Goal: Task Accomplishment & Management: Use online tool/utility

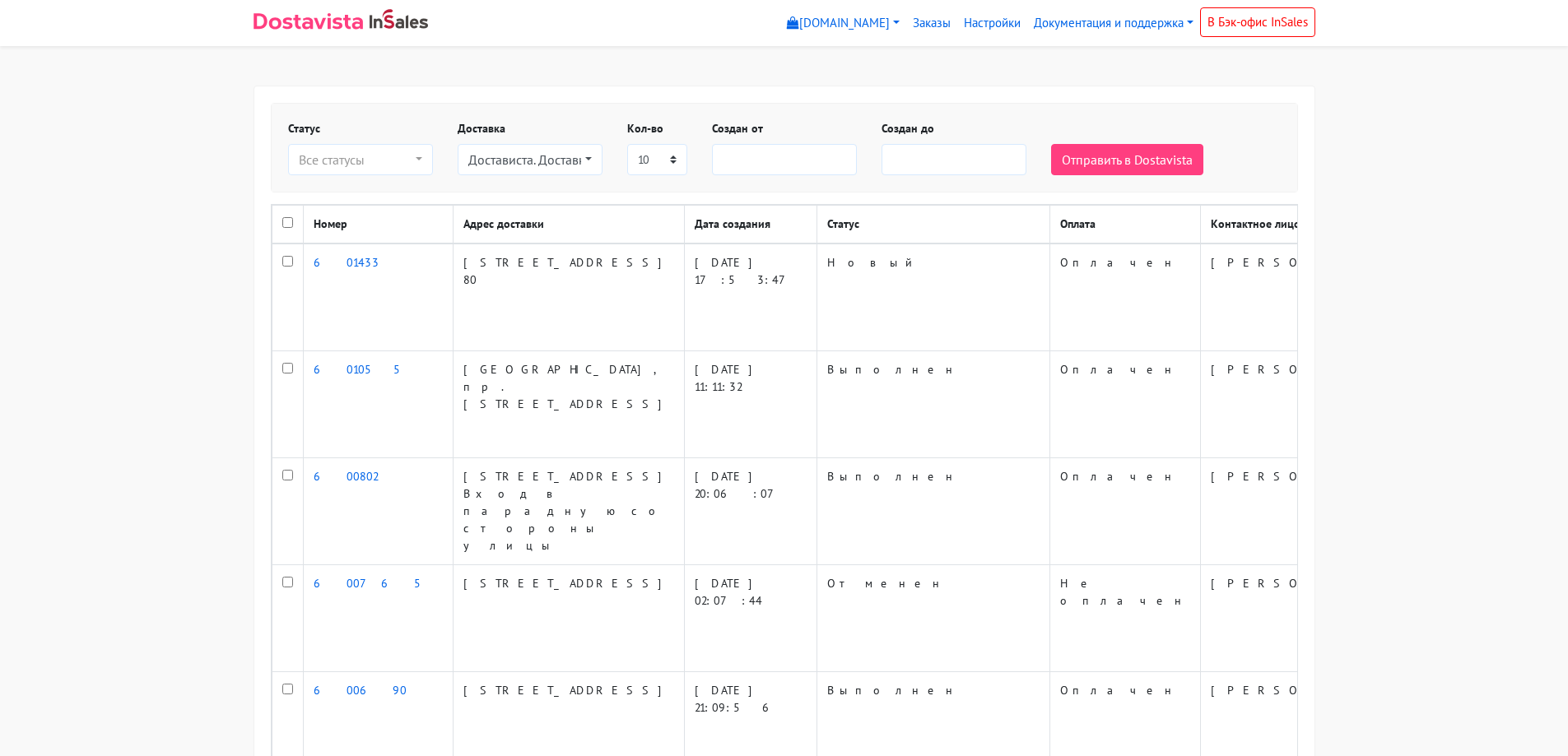
select select
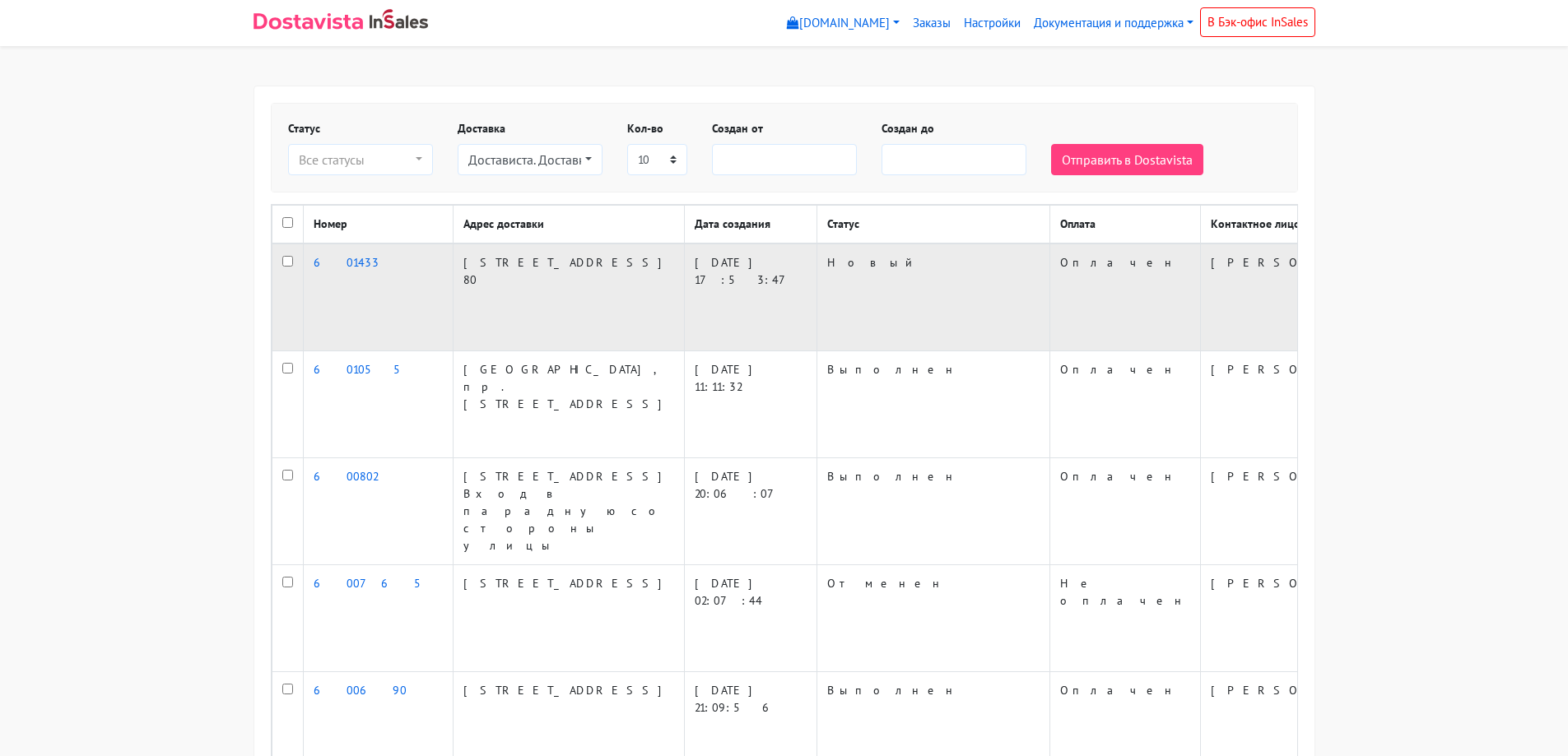
click at [286, 266] on input "checkbox" at bounding box center [287, 261] width 10 height 10
checkbox input "true"
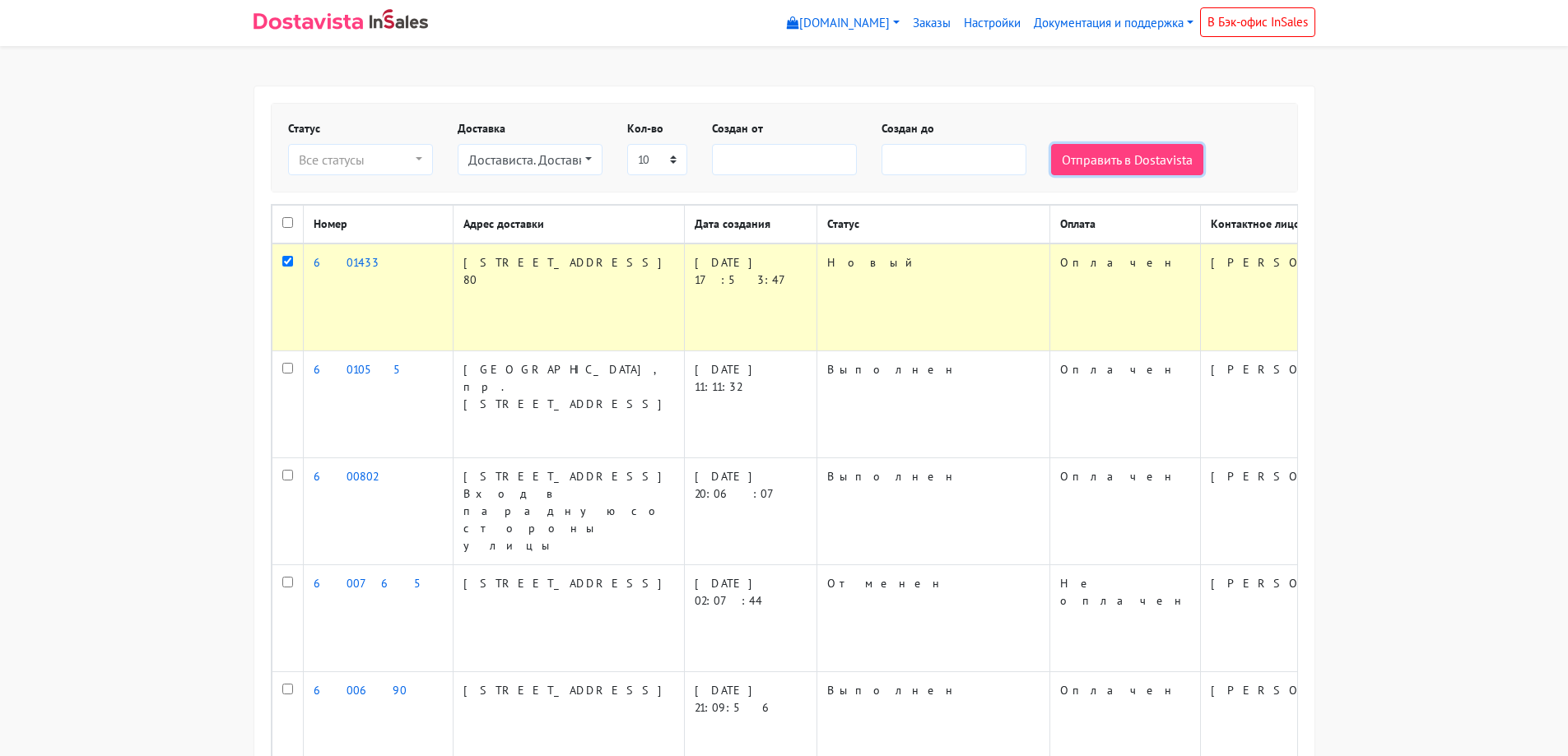
click at [1124, 153] on button "Отправить в Dostavista" at bounding box center [1127, 159] width 153 height 31
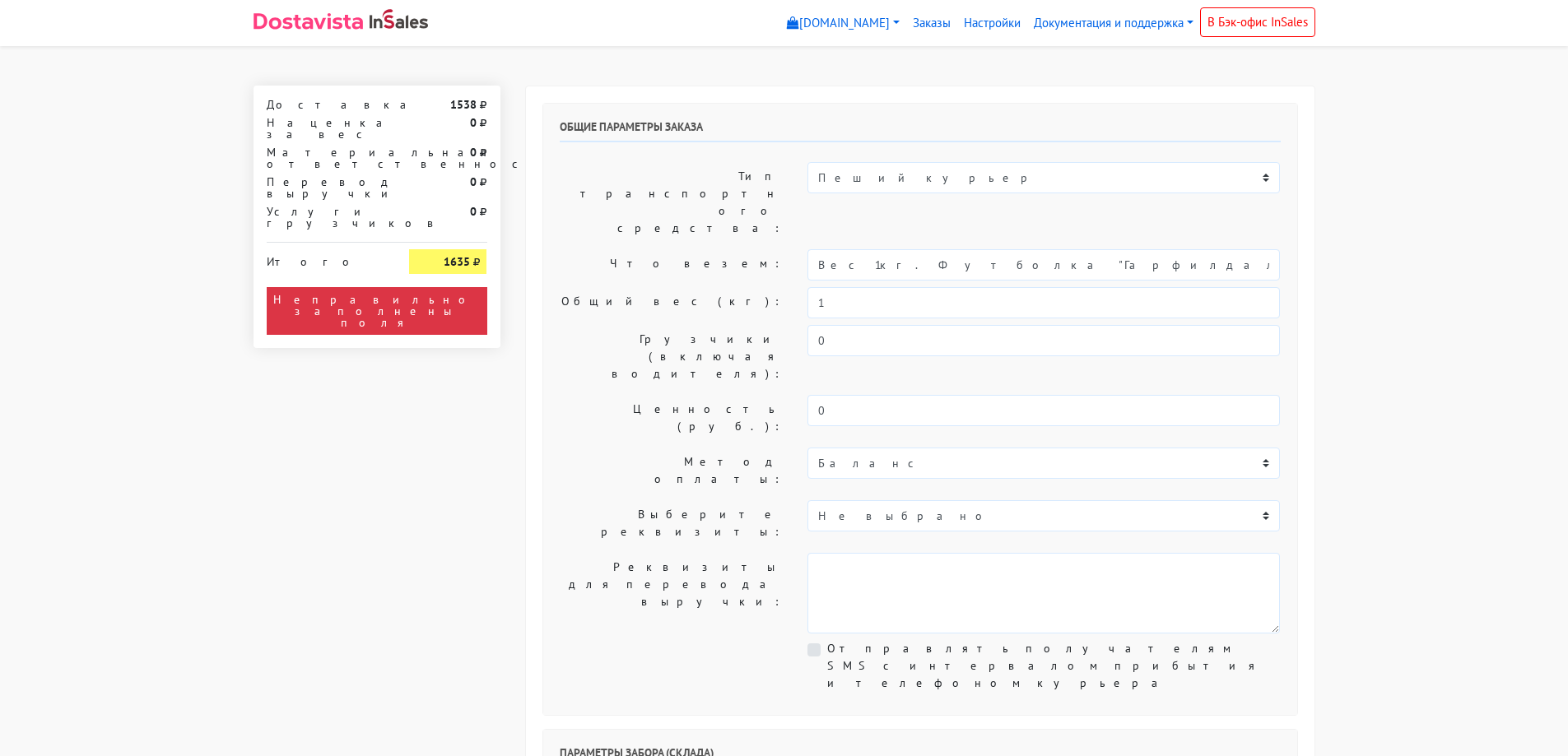
select select "12:00"
click at [1028, 189] on select "Пеший курьер Легковой автомобиль Каблук (до 700 кг) Микроавтобус / портер (до […" at bounding box center [1044, 178] width 473 height 31
click at [807, 162] on select "Пеший курьер Легковой автомобиль Каблук (до 700 кг) Микроавтобус / портер (до […" at bounding box center [1044, 178] width 473 height 31
click at [1013, 178] on select "Пеший курьер Легковой автомобиль Каблук (до 700 кг) Микроавтобус / портер (до […" at bounding box center [1044, 178] width 473 height 31
select select "6"
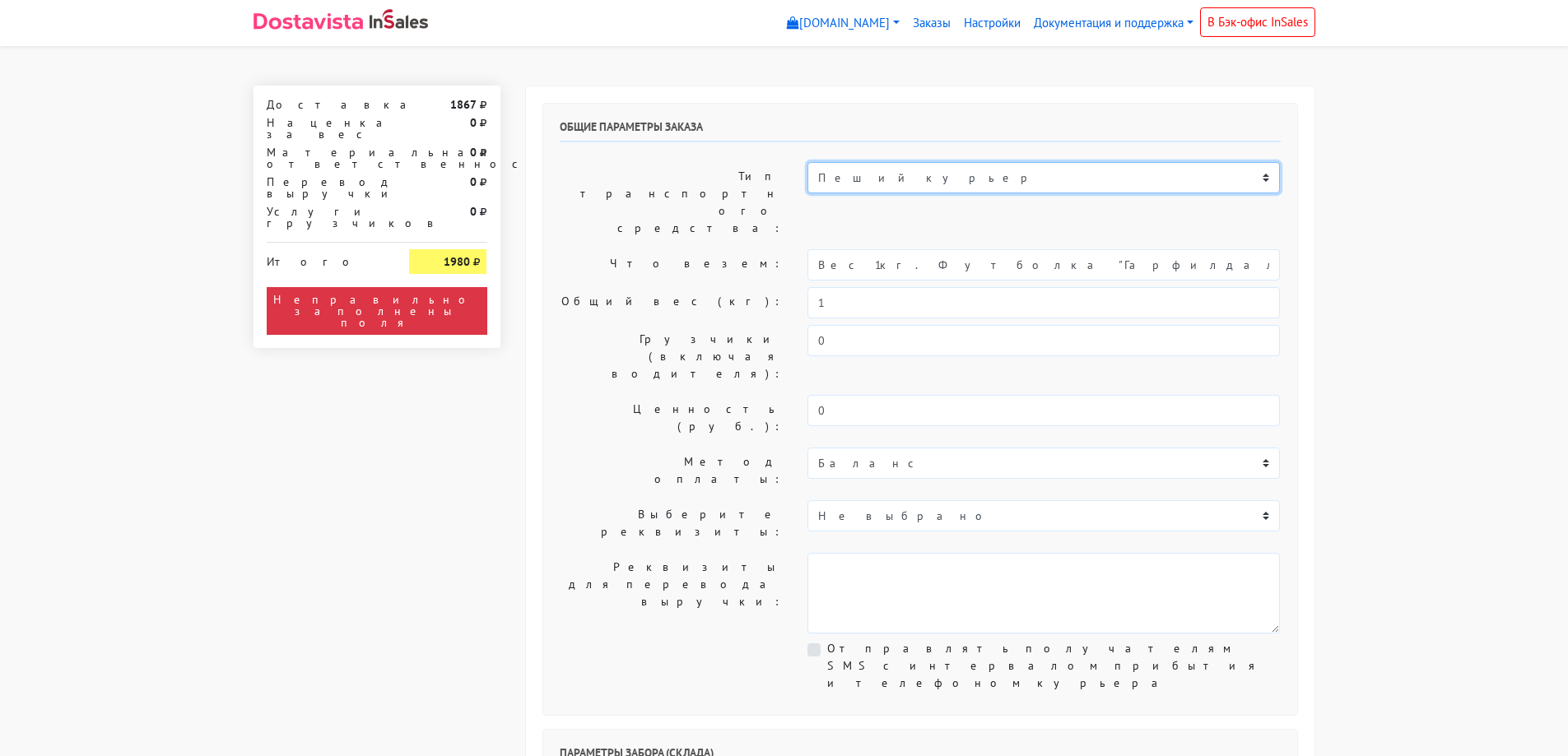
click at [807, 162] on select "Пеший курьер Легковой автомобиль Каблук (до 700 кг) Микроавтобус / портер (до […" at bounding box center [1044, 178] width 473 height 31
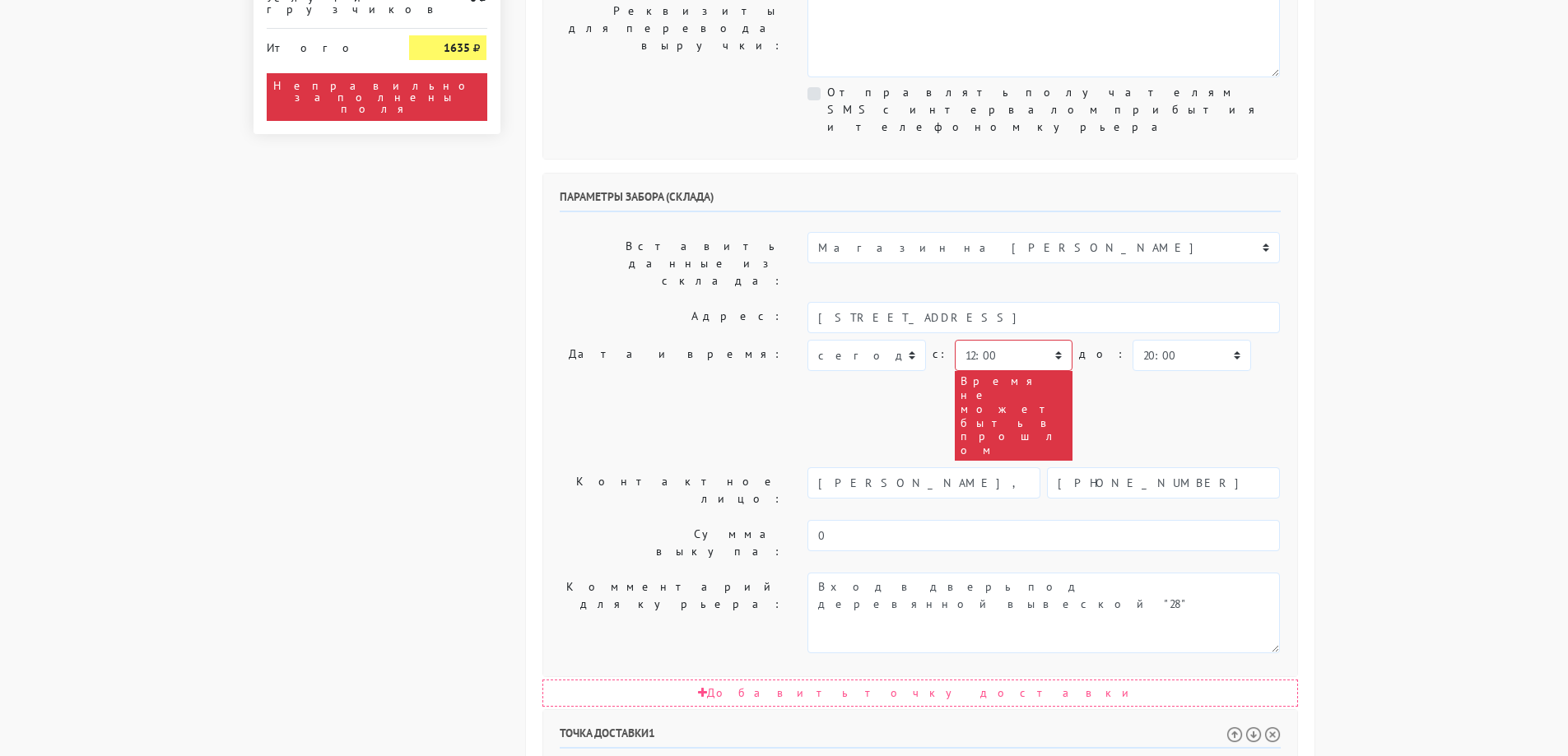
scroll to position [576, 0]
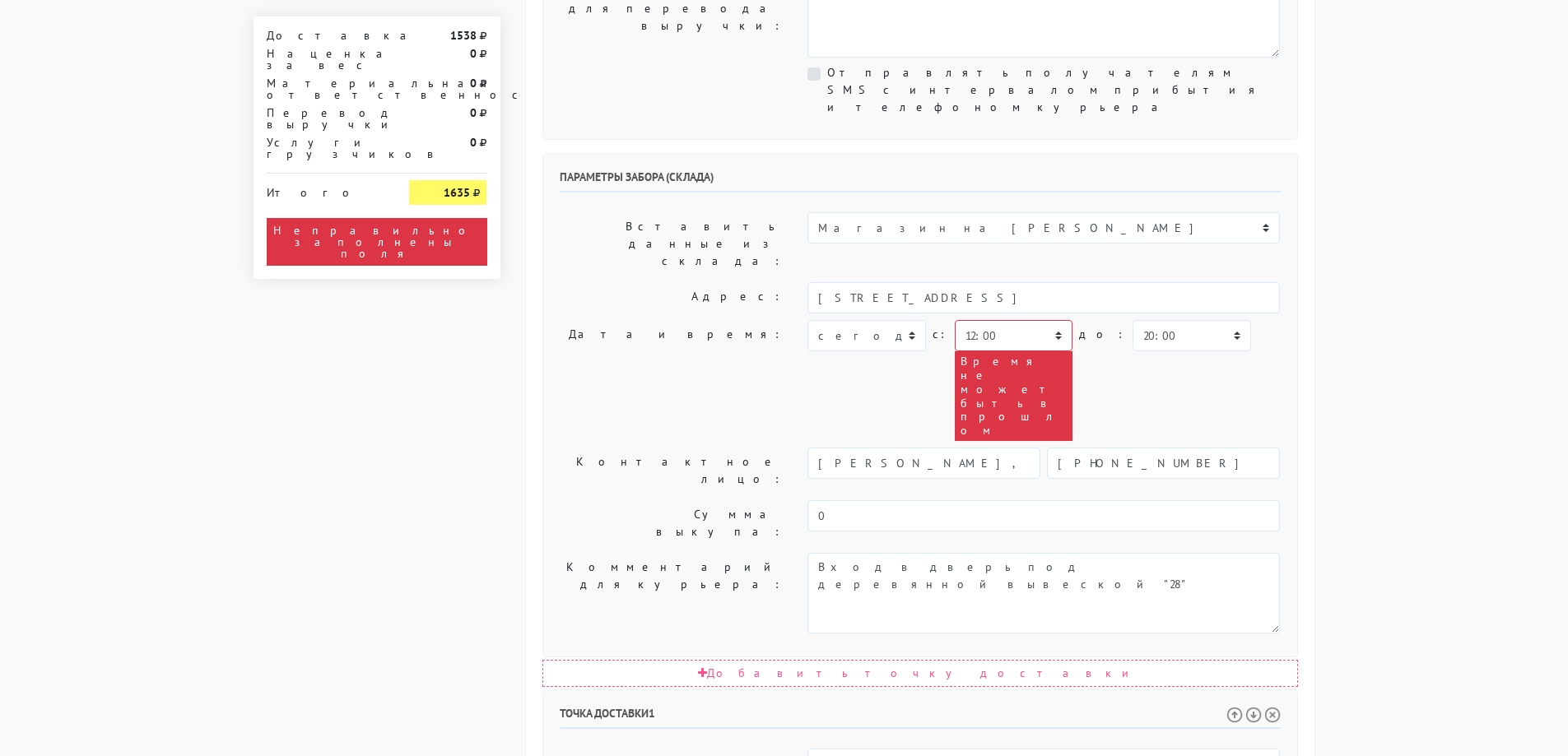
drag, startPoint x: 1057, startPoint y: 520, endPoint x: 937, endPoint y: 536, distance: 121.1
drag, startPoint x: 906, startPoint y: 530, endPoint x: 1107, endPoint y: 519, distance: 201.3
click at [1483, 478] on body "[DOMAIN_NAME] [DOMAIN_NAME] Выйти Заказы Настройки 0 0" at bounding box center [784, 390] width 1568 height 1931
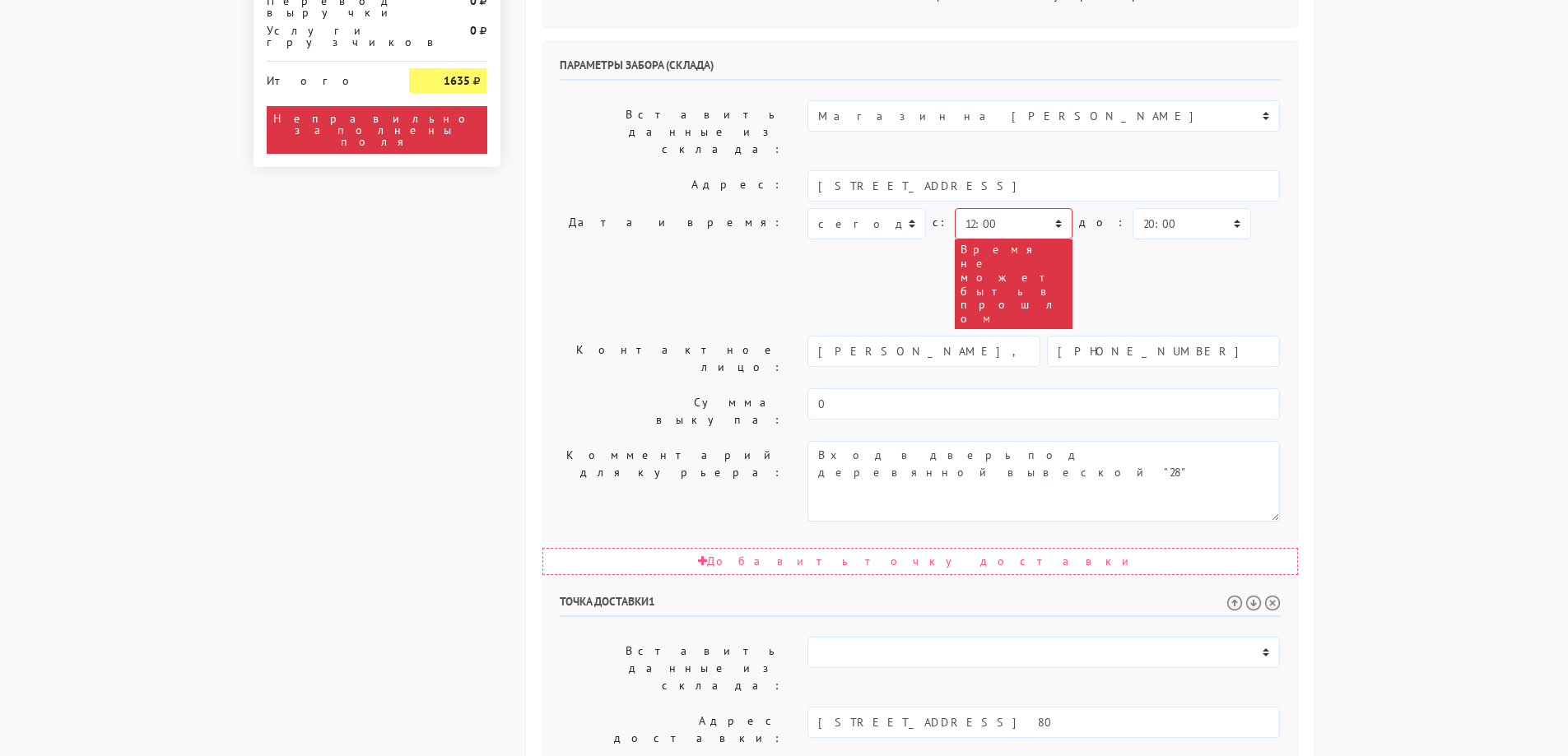
scroll to position [740, 0]
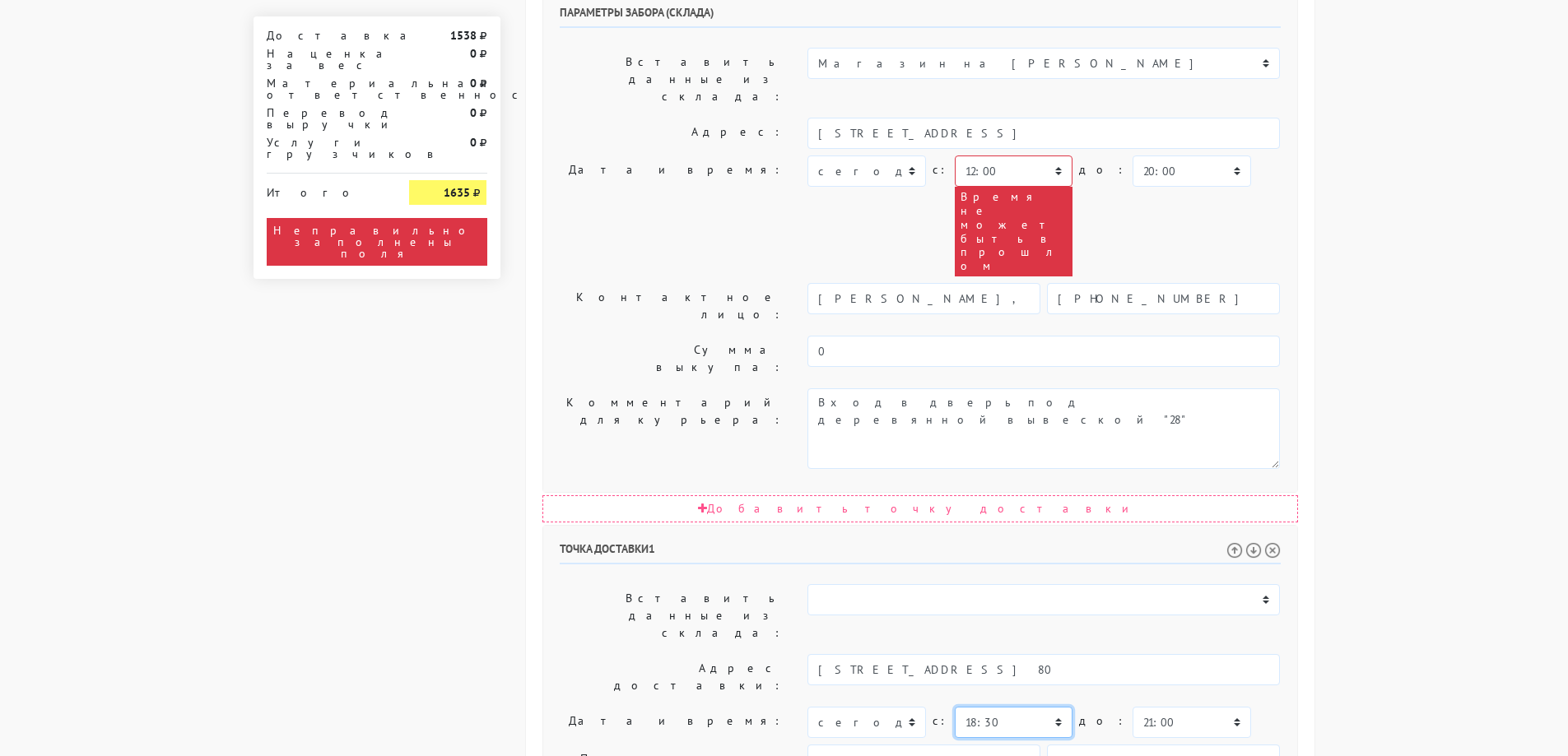
click at [1010, 707] on select "00:00 00:30 01:00 01:30 02:00 02:30 03:00 03:30 04:00 04:30 05:00 05:30 06:00 0…" at bounding box center [1013, 722] width 117 height 31
click at [1514, 401] on body "[DOMAIN_NAME] [DOMAIN_NAME] Выйти Заказы Настройки 0 0" at bounding box center [784, 225] width 1568 height 1931
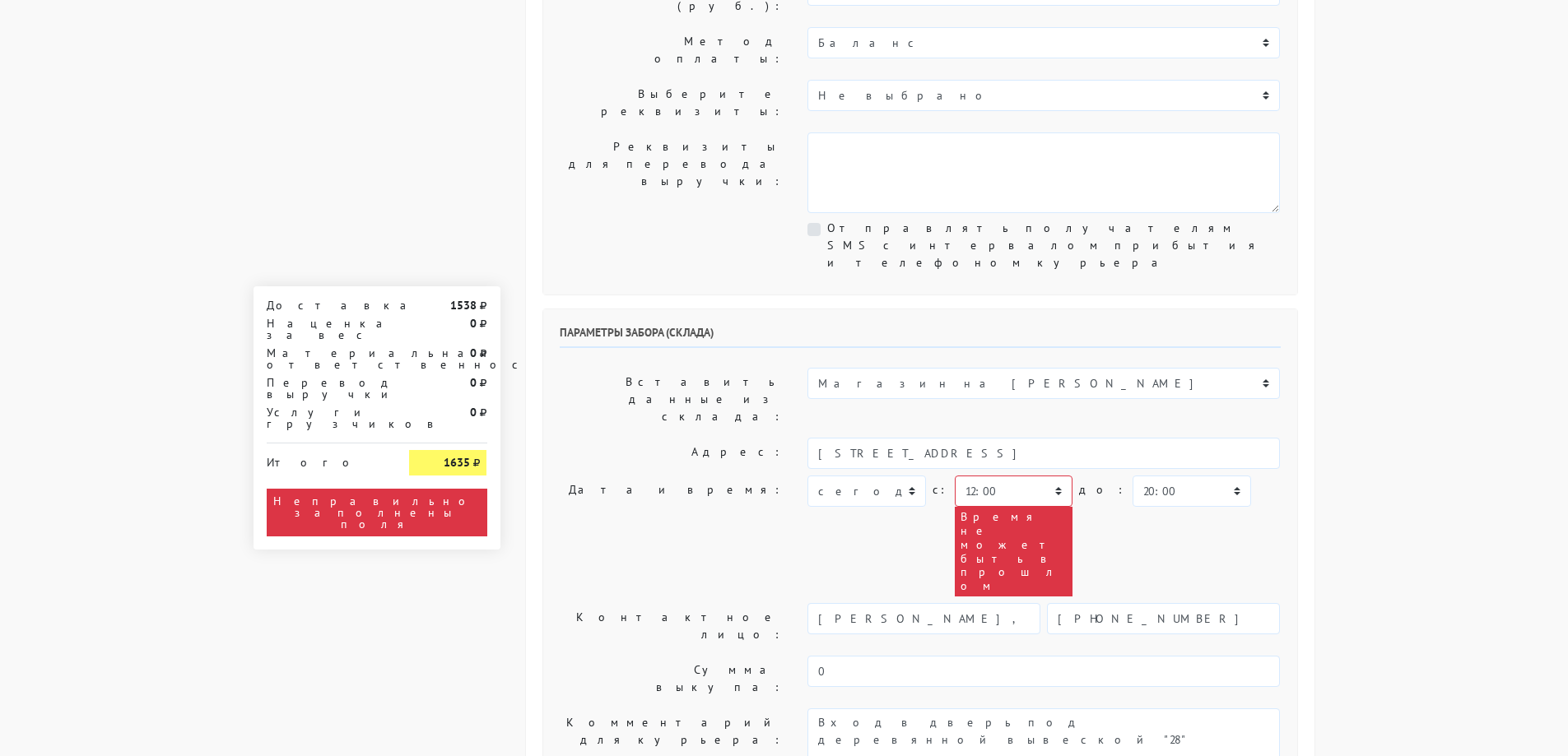
scroll to position [411, 0]
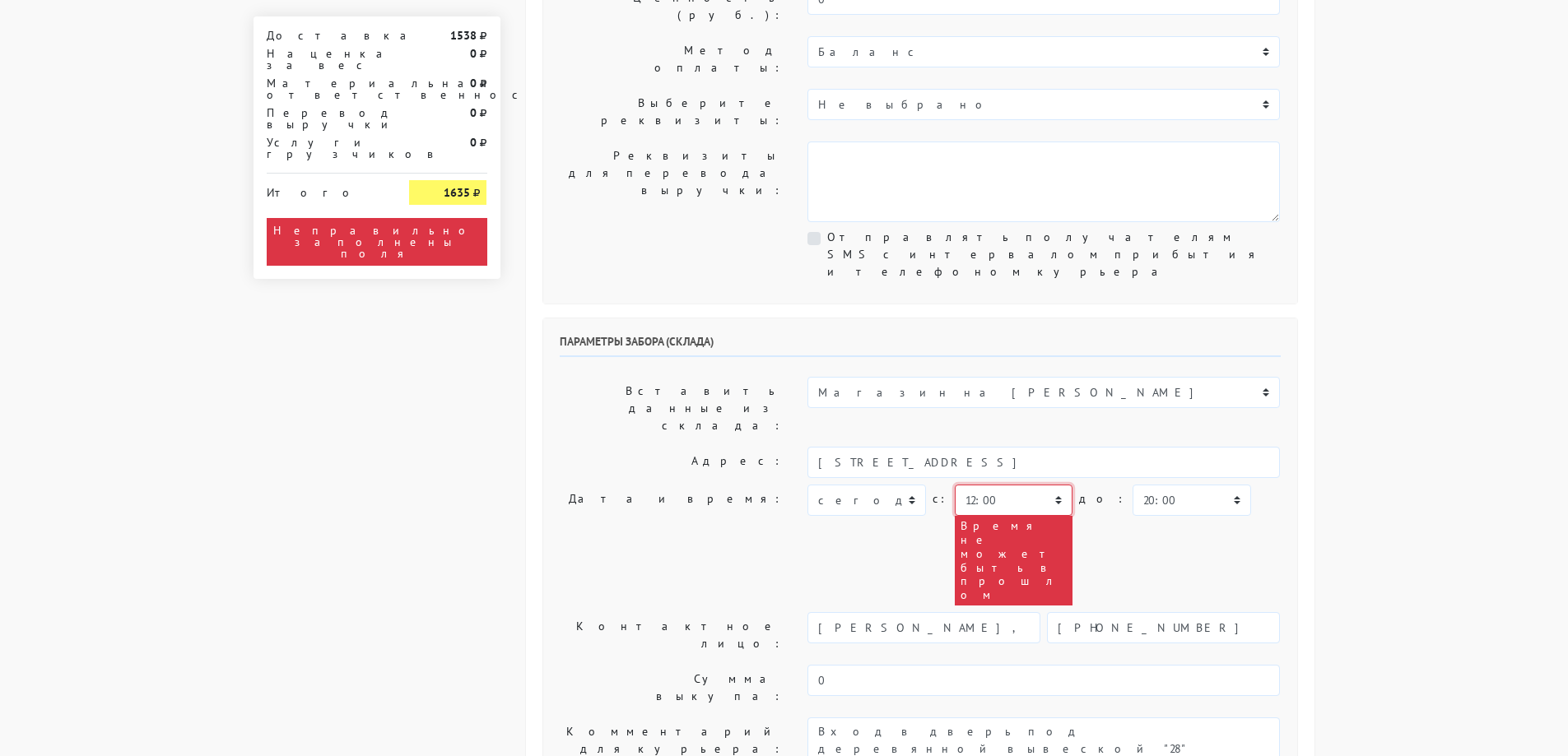
click at [1001, 484] on select "00:00 00:30 01:00 01:30 02:00 02:30 03:00 03:30 04:00 04:30 05:00 05:30 06:00 0…" at bounding box center [1013, 500] width 117 height 31
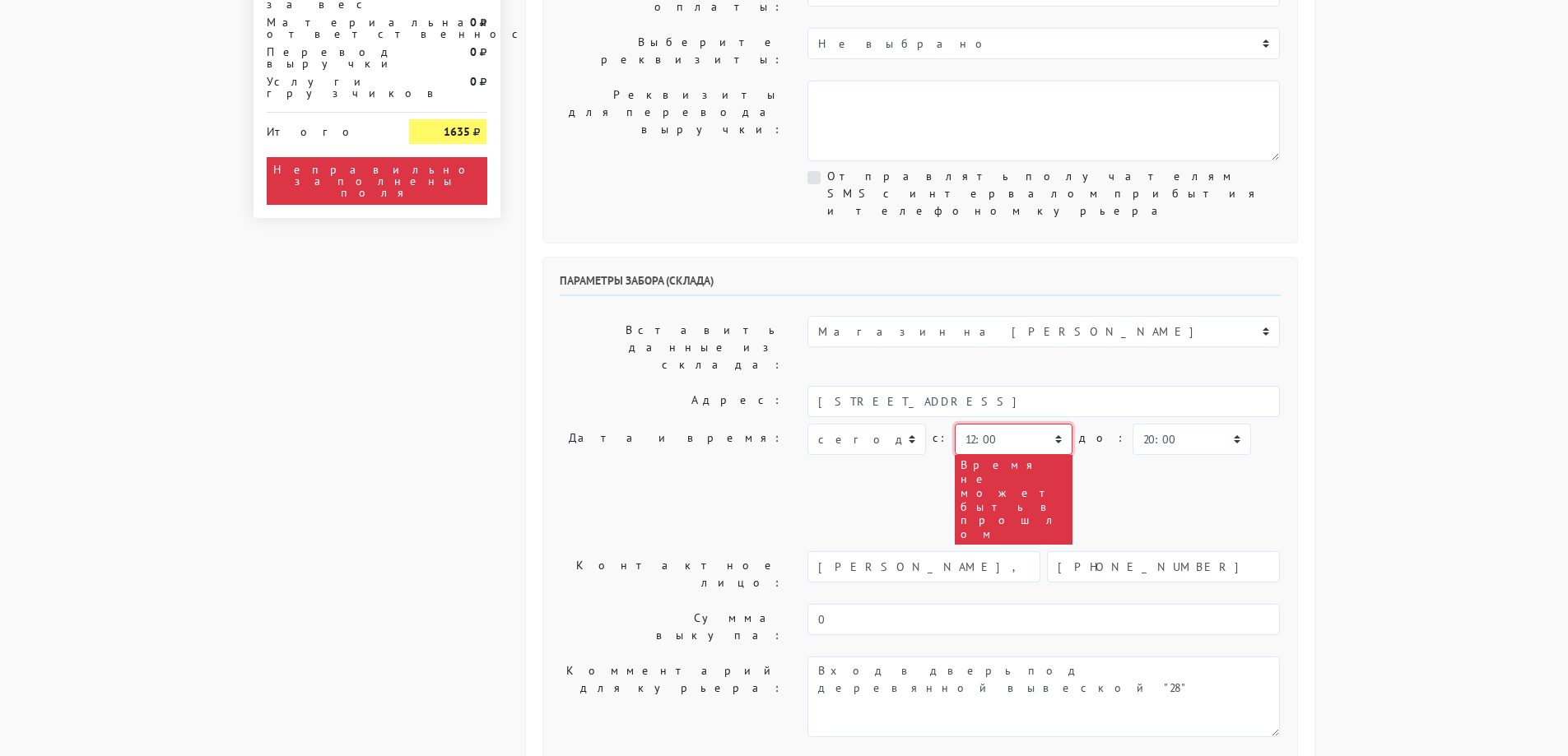
scroll to position [576, 0]
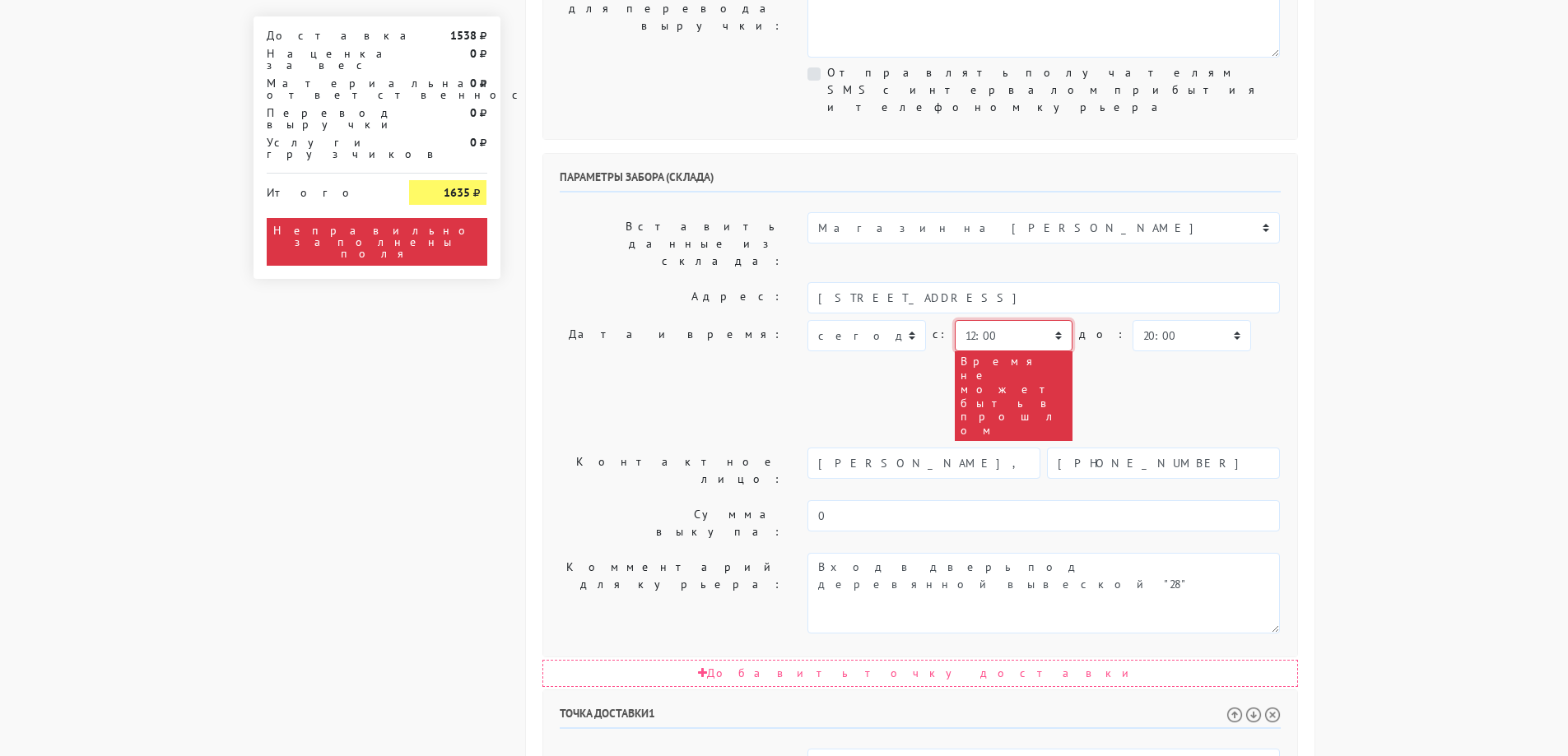
click at [1023, 320] on select "00:00 00:30 01:00 01:30 02:00 02:30 03:00 03:30 04:00 04:30 05:00 05:30 06:00 0…" at bounding box center [1013, 335] width 117 height 31
select select "19:30"
click at [955, 320] on select "00:00 00:30 01:00 01:30 02:00 02:30 03:00 03:30 04:00 04:30 05:00 05:30 06:00 0…" at bounding box center [1013, 335] width 117 height 31
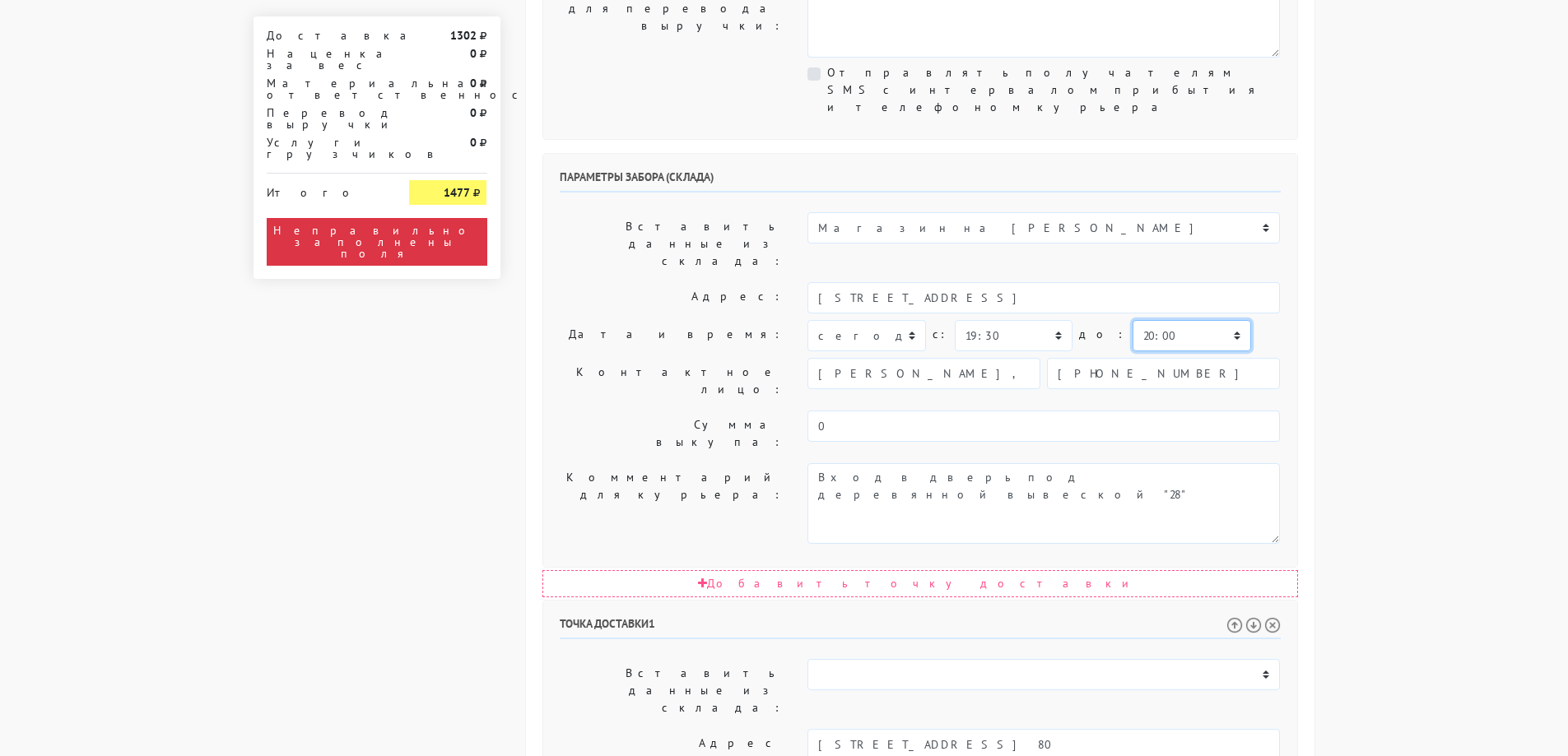
click at [1148, 320] on select "00:00 00:30 01:00 01:30 02:00 02:30 03:00 03:30 04:00 04:30 05:00 05:30 06:00 0…" at bounding box center [1191, 335] width 117 height 31
click at [1453, 173] on body "[DOMAIN_NAME] [DOMAIN_NAME] Выйти Заказы Настройки 0 0" at bounding box center [784, 430] width 1568 height 2013
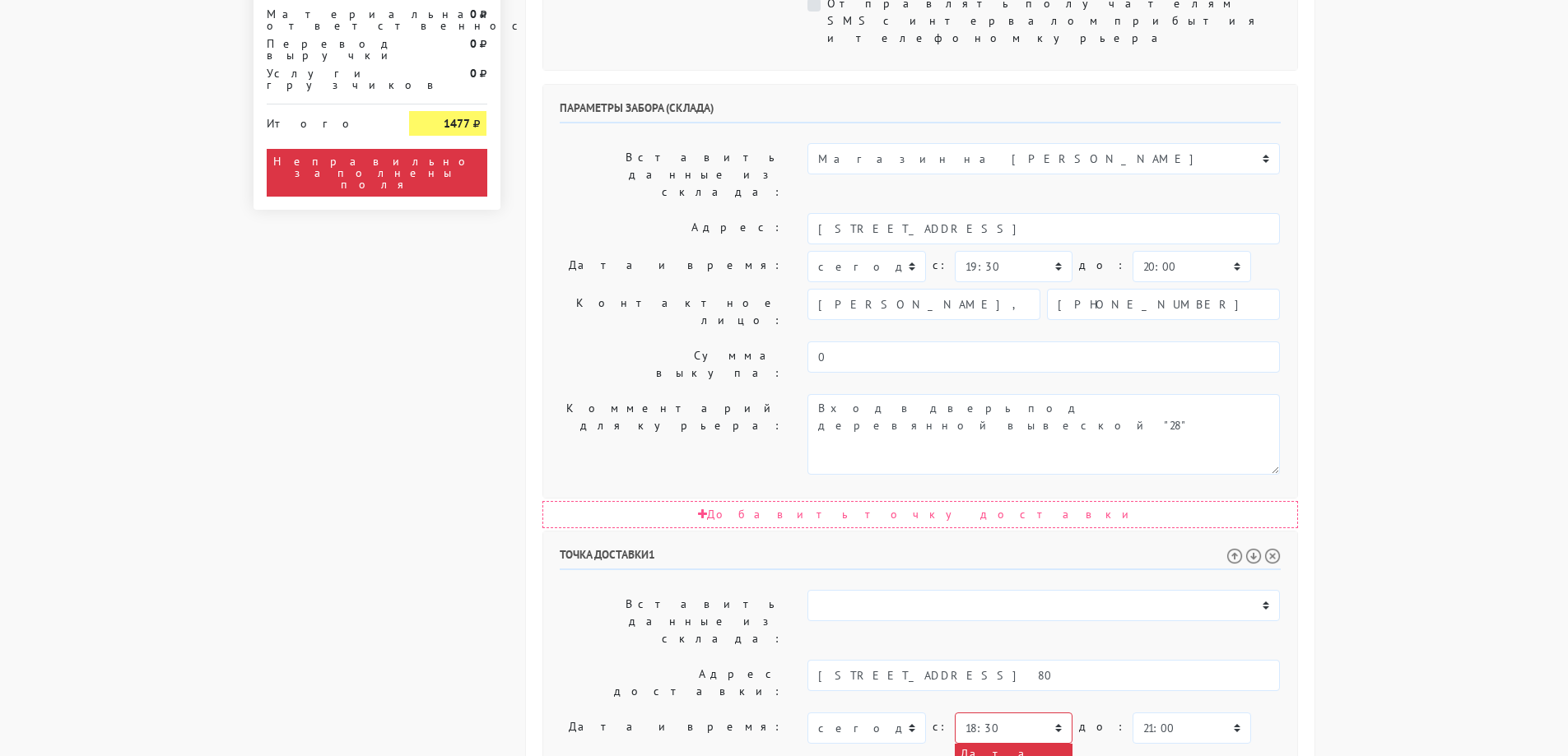
scroll to position [740, 0]
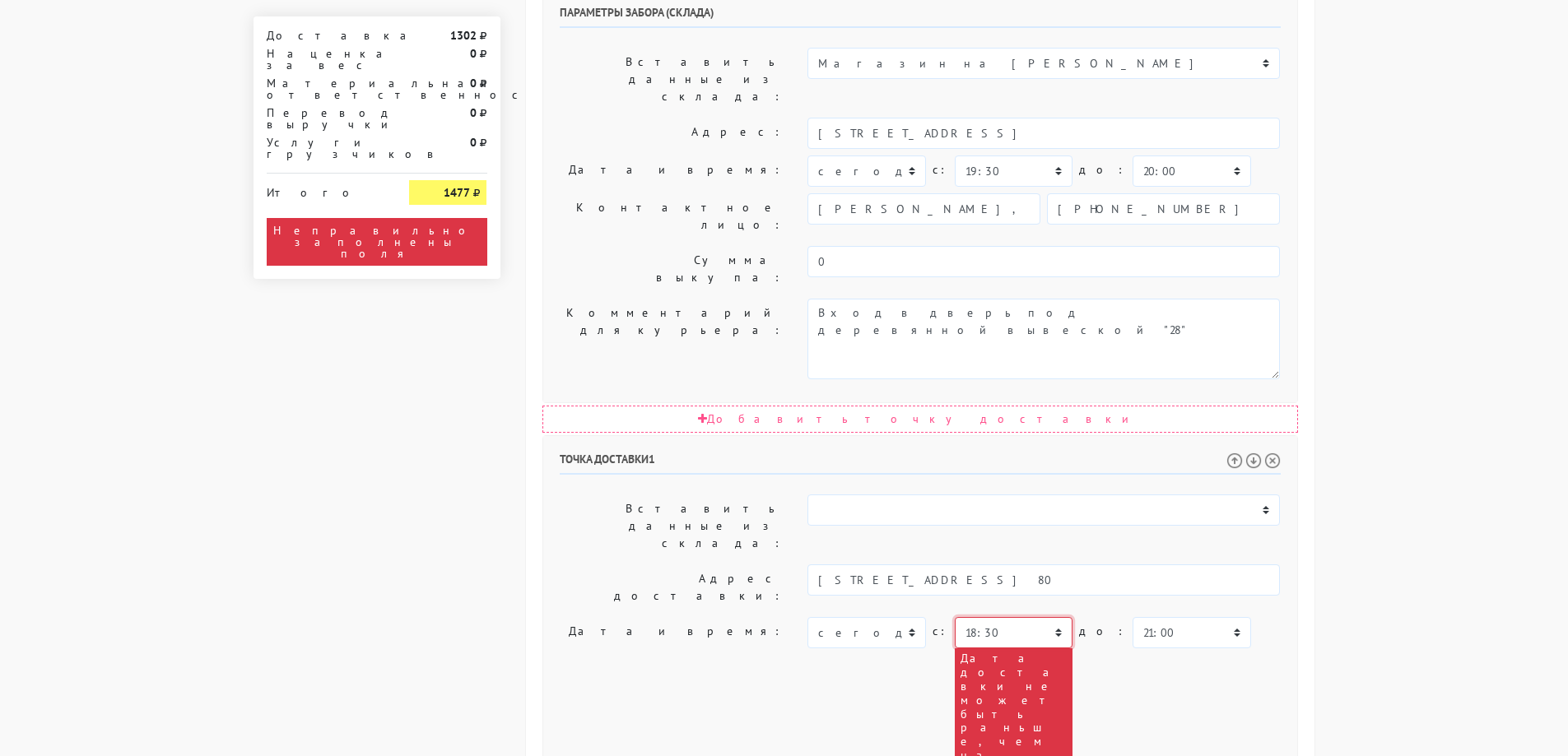
click at [1017, 617] on select "00:00 00:30 01:00 01:30 02:00 02:30 03:00 03:30 04:00 04:30 05:00 05:30 06:00 0…" at bounding box center [1013, 633] width 117 height 31
select select "20:00"
click at [955, 617] on select "00:00 00:30 01:00 01:30 02:00 02:30 03:00 03:30 04:00 04:30 05:00 05:30 06:00 0…" at bounding box center [1013, 633] width 117 height 31
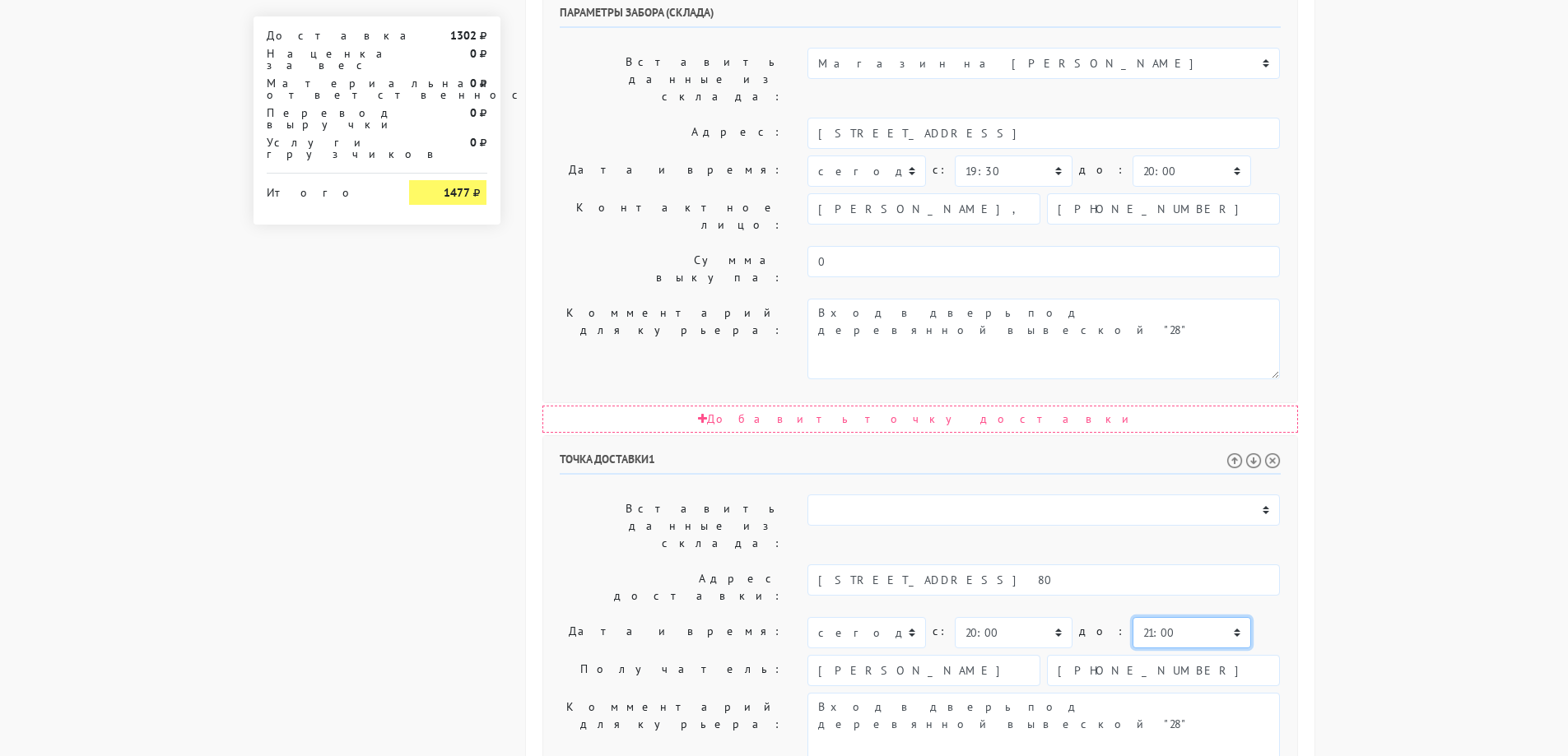
click at [1140, 617] on select "00:00 00:30 01:00 01:30 02:00 02:30 03:00 03:30 04:00 04:30 05:00 05:30 06:00 0…" at bounding box center [1191, 633] width 117 height 31
select select "22:00"
click at [1132, 617] on select "00:00 00:30 01:00 01:30 02:00 02:30 03:00 03:30 04:00 04:30 05:00 05:30 06:00 0…" at bounding box center [1191, 633] width 117 height 31
drag, startPoint x: 1079, startPoint y: 442, endPoint x: 582, endPoint y: 446, distance: 497.0
click at [582, 693] on div "Комментарий для курьера: Вход в дверь под деревянной вывеской "28"" at bounding box center [920, 734] width 746 height 81
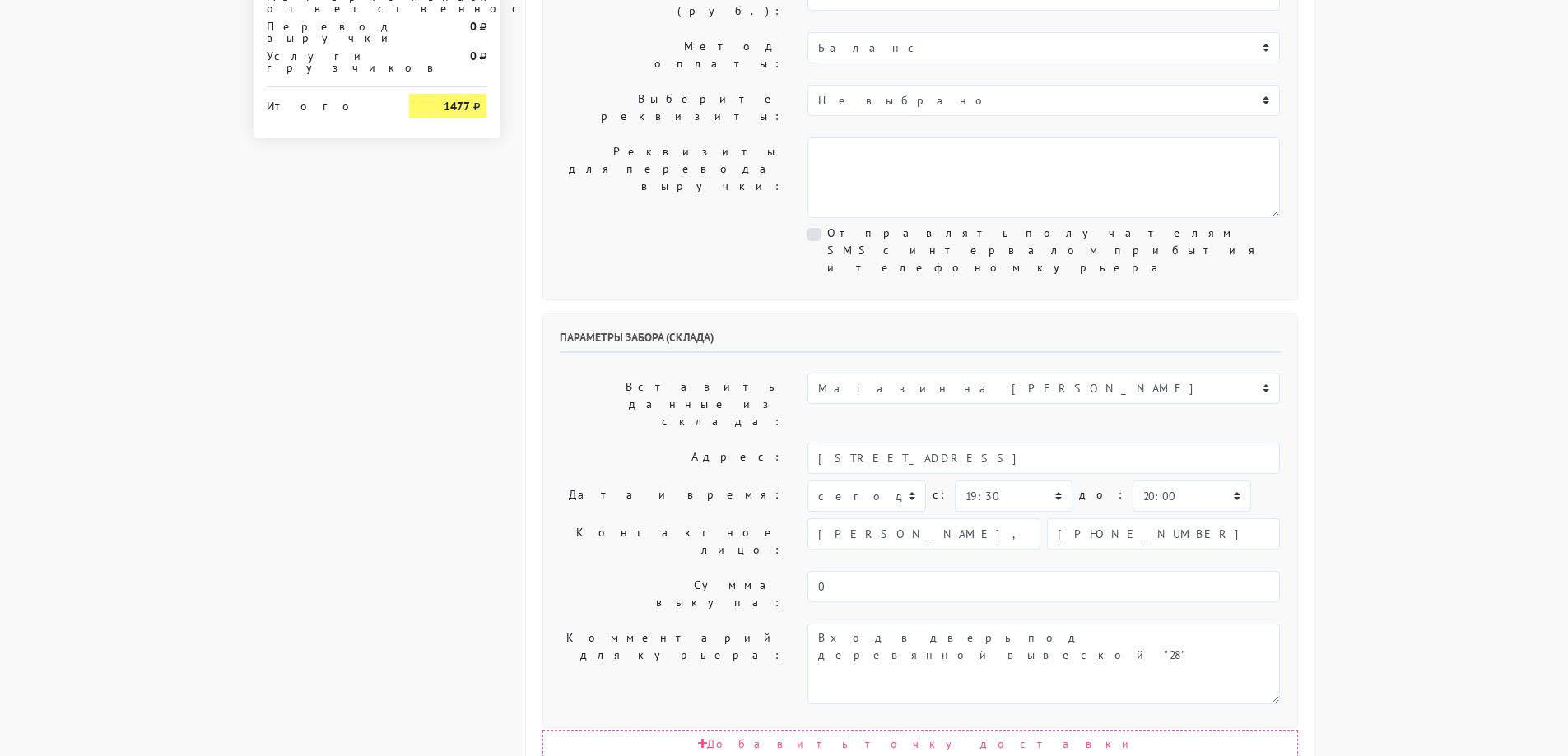
scroll to position [762, 0]
